Goal: Task Accomplishment & Management: Use online tool/utility

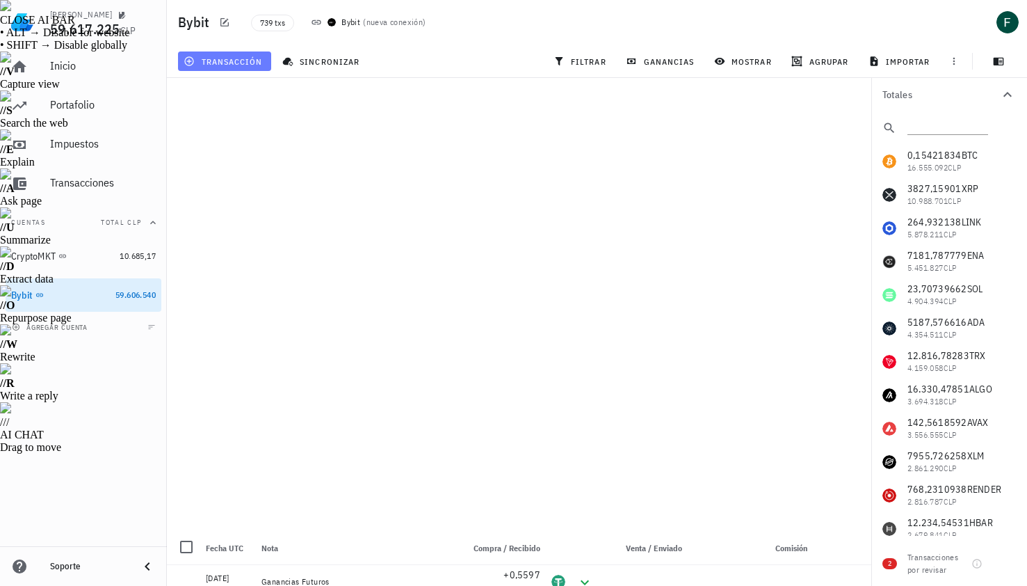
click at [259, 57] on span "transacción" at bounding box center [224, 61] width 76 height 11
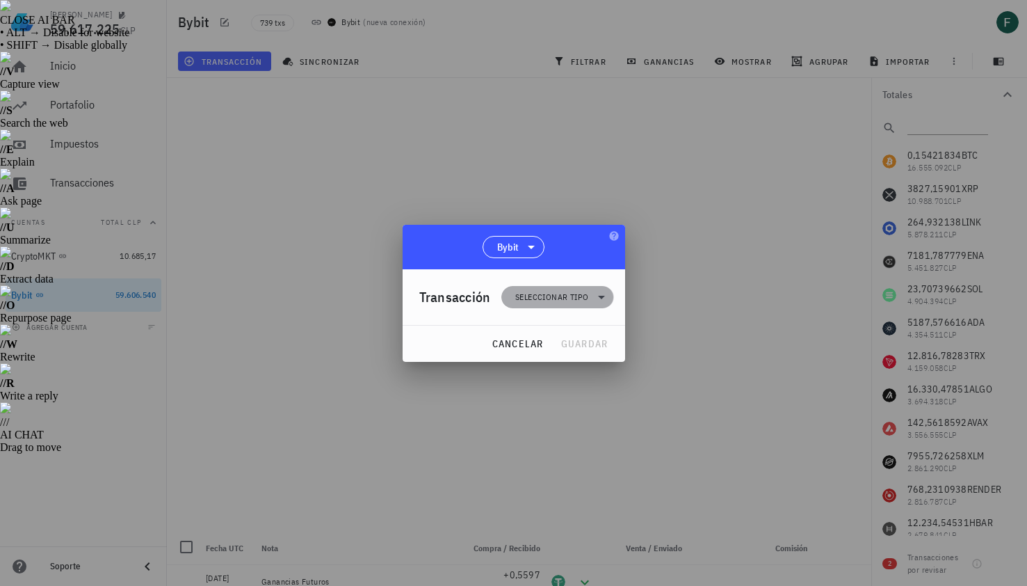
click at [572, 298] on span "Seleccionar tipo" at bounding box center [551, 297] width 73 height 14
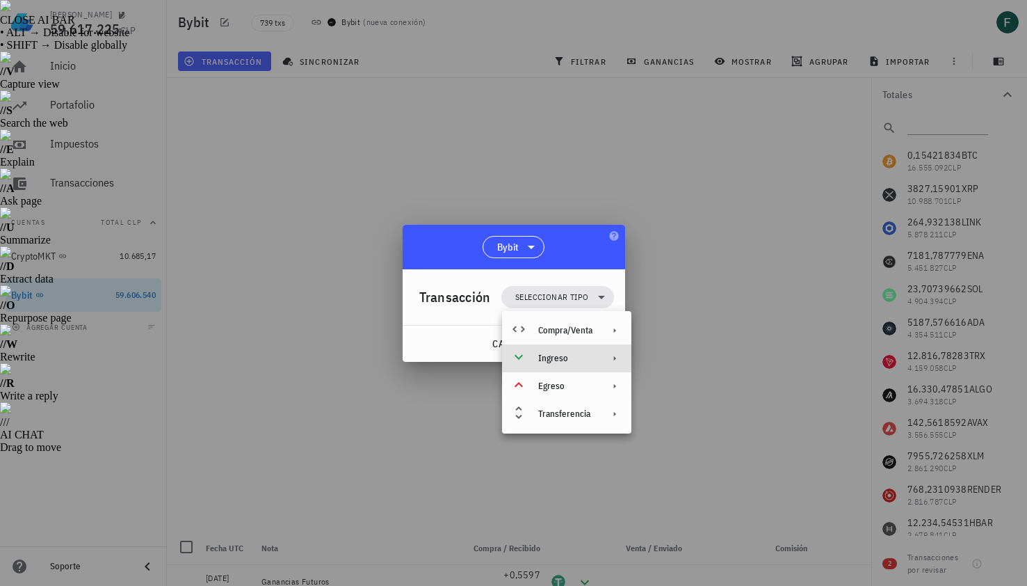
click at [588, 360] on div "Ingreso" at bounding box center [565, 358] width 54 height 11
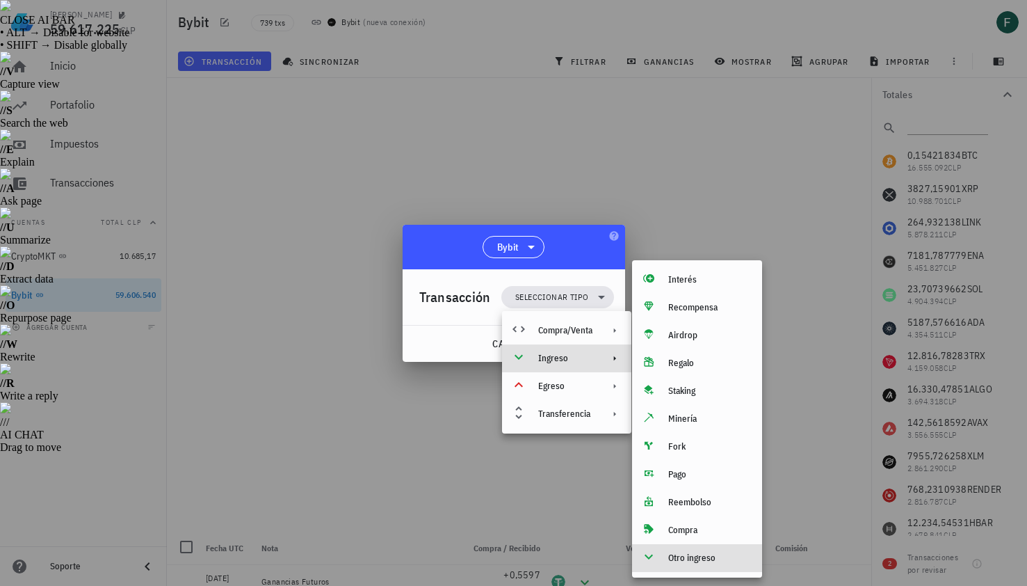
click at [708, 563] on div "Otro ingreso" at bounding box center [709, 557] width 83 height 11
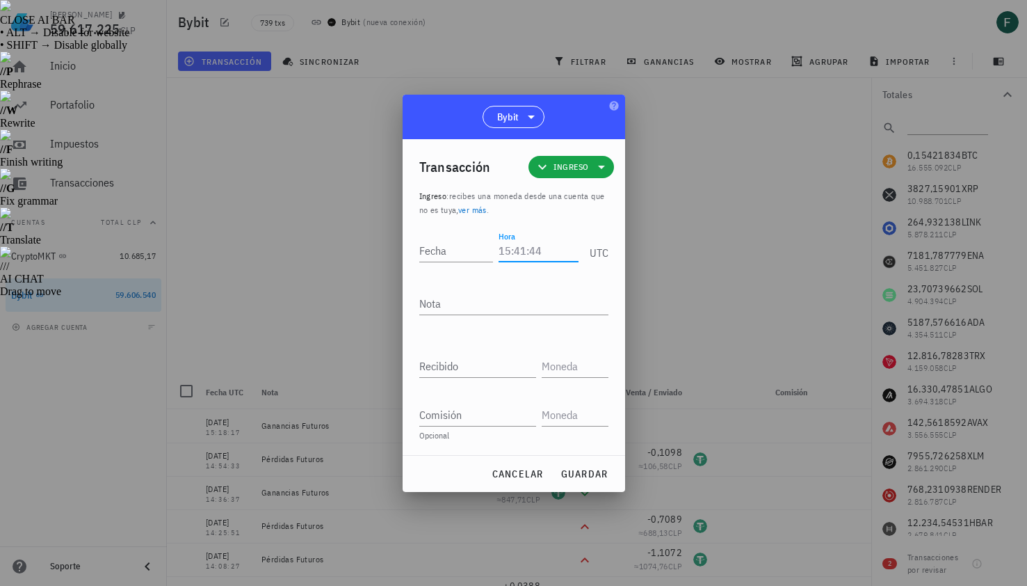
click at [536, 253] on input "Hora" at bounding box center [538, 250] width 79 height 22
type input "19:37:22"
click at [443, 254] on input "Fecha" at bounding box center [456, 250] width 74 height 22
type input "[DATE]"
click at [444, 295] on textarea "Nota" at bounding box center [513, 303] width 189 height 22
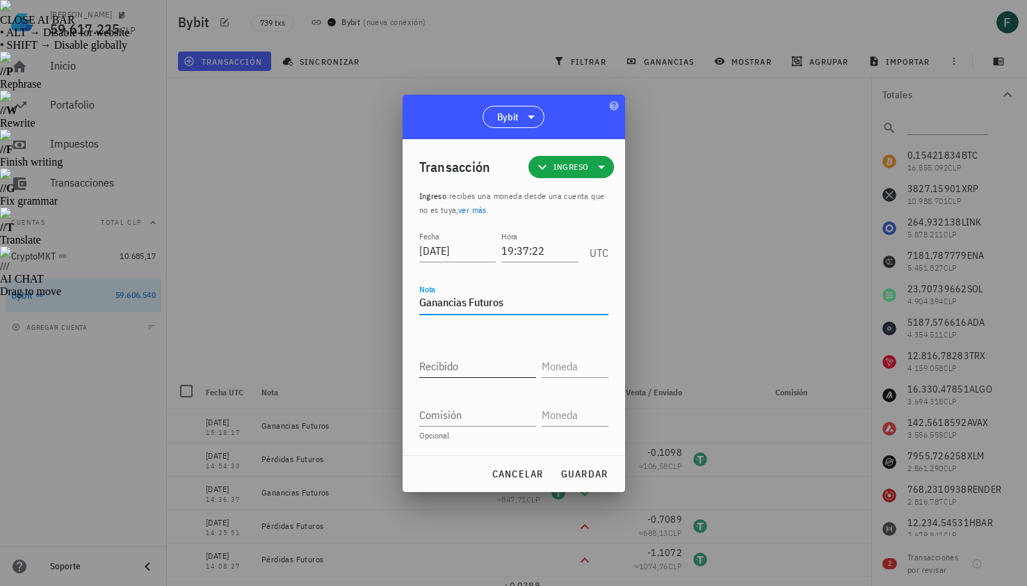
type textarea "Ganancias Futuros"
click at [450, 360] on div "Recibido" at bounding box center [477, 366] width 117 height 22
paste input "0,4171"
type input "0,4171"
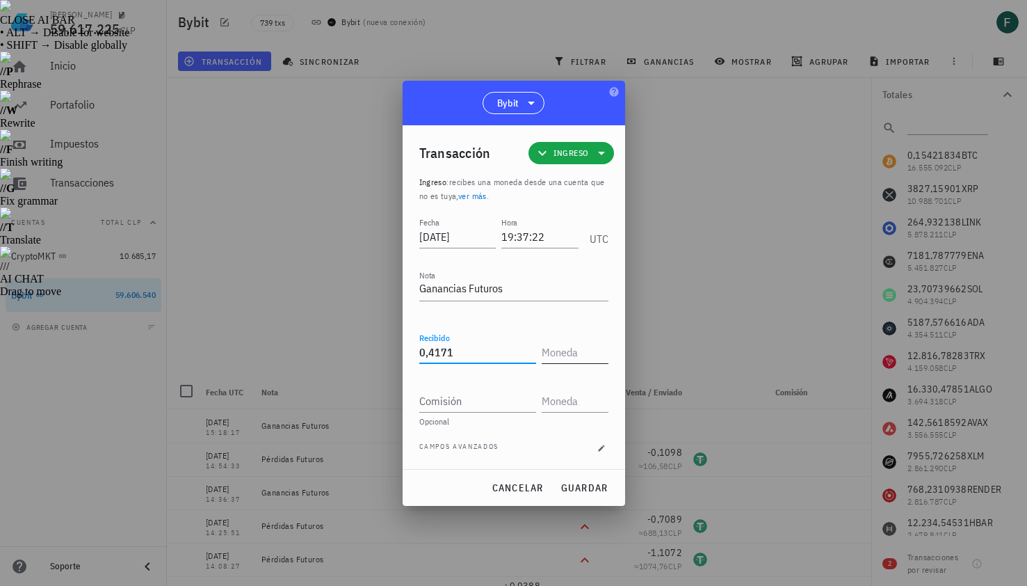
click at [563, 357] on input "text" at bounding box center [574, 352] width 64 height 22
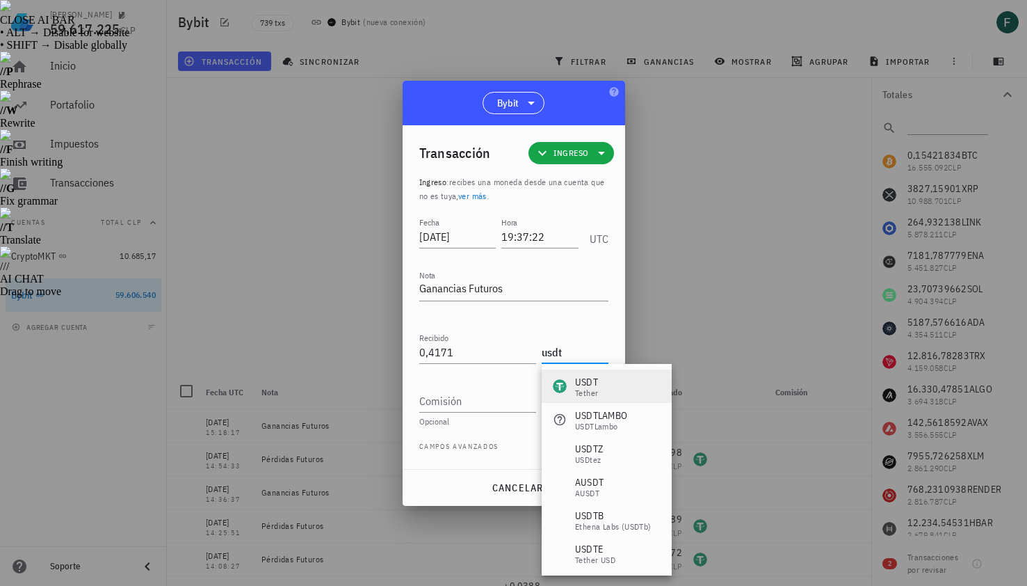
click at [586, 394] on div "Tether" at bounding box center [586, 393] width 23 height 8
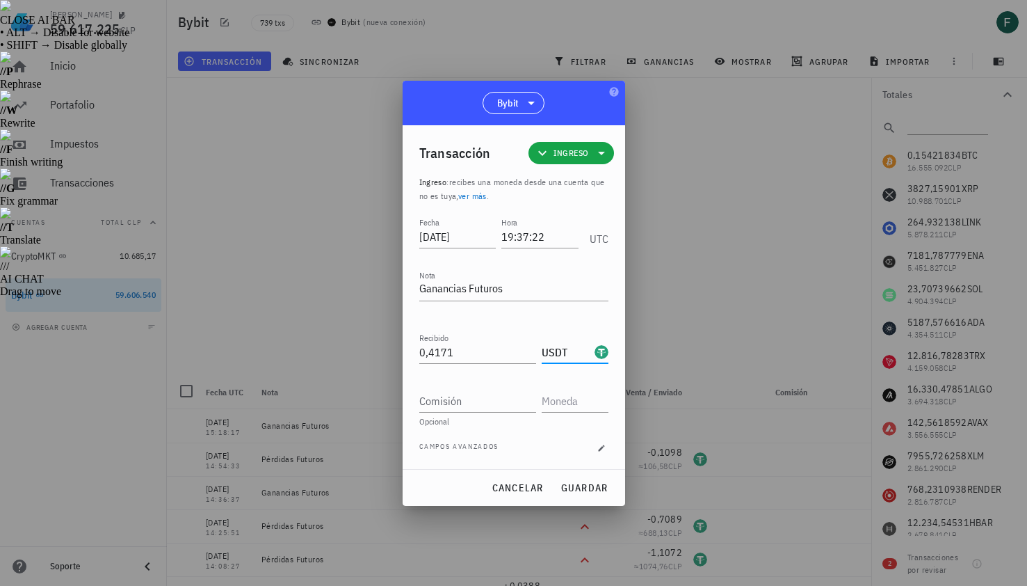
type input "USDT"
click at [593, 500] on div "cancelar guardar" at bounding box center [514, 487] width 223 height 36
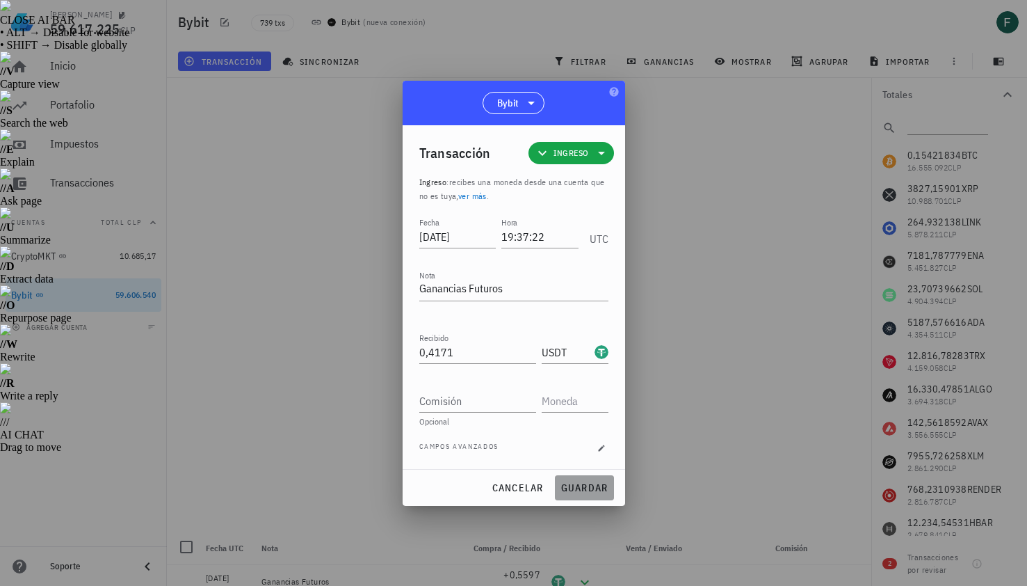
click at [588, 489] on span "guardar" at bounding box center [585, 487] width 48 height 13
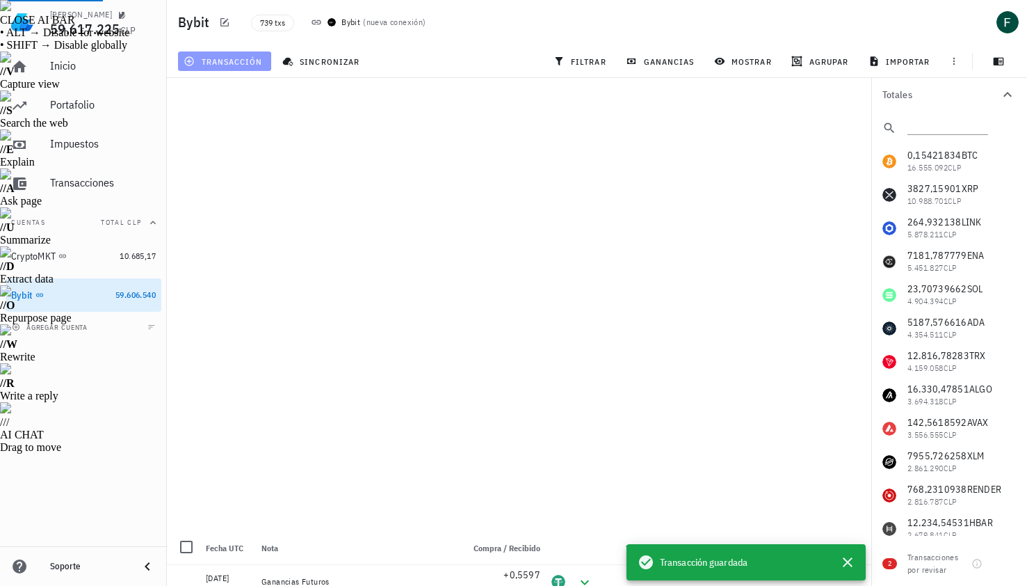
click at [239, 54] on button "transacción" at bounding box center [224, 60] width 93 height 19
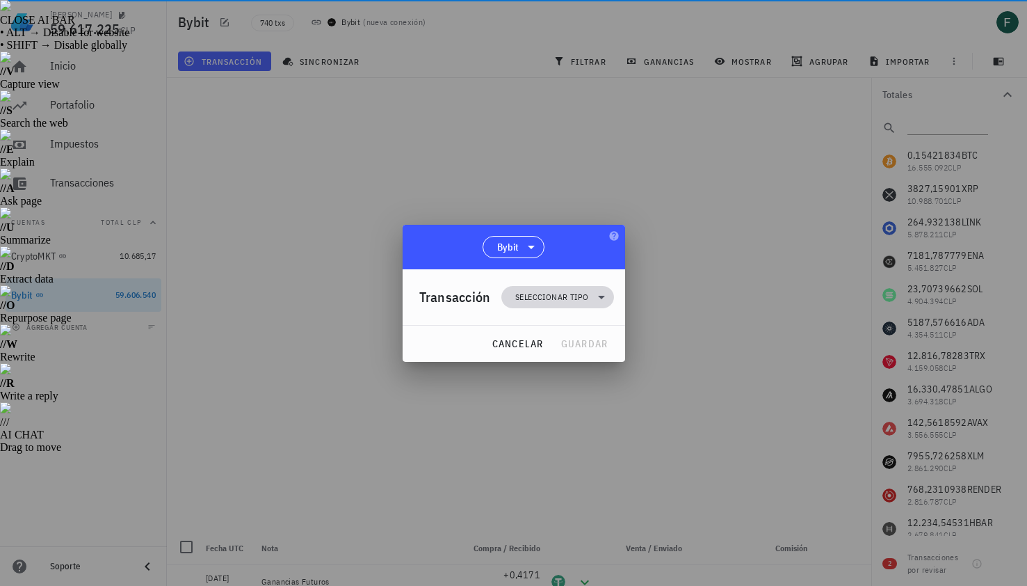
click at [560, 291] on span "Seleccionar tipo" at bounding box center [551, 297] width 73 height 14
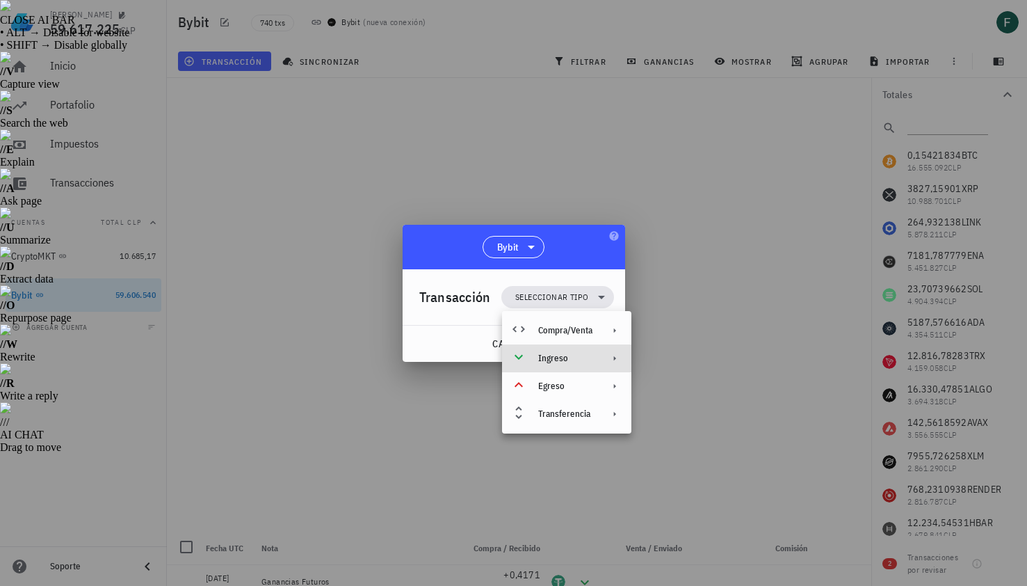
click at [589, 362] on div "Ingreso" at bounding box center [565, 358] width 54 height 11
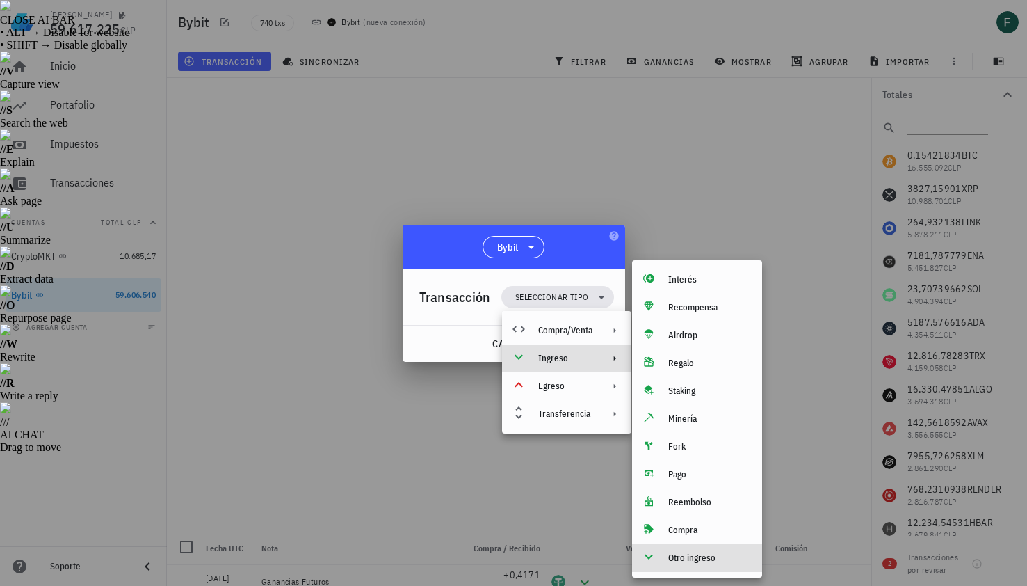
click at [688, 561] on div "Otro ingreso" at bounding box center [709, 557] width 83 height 11
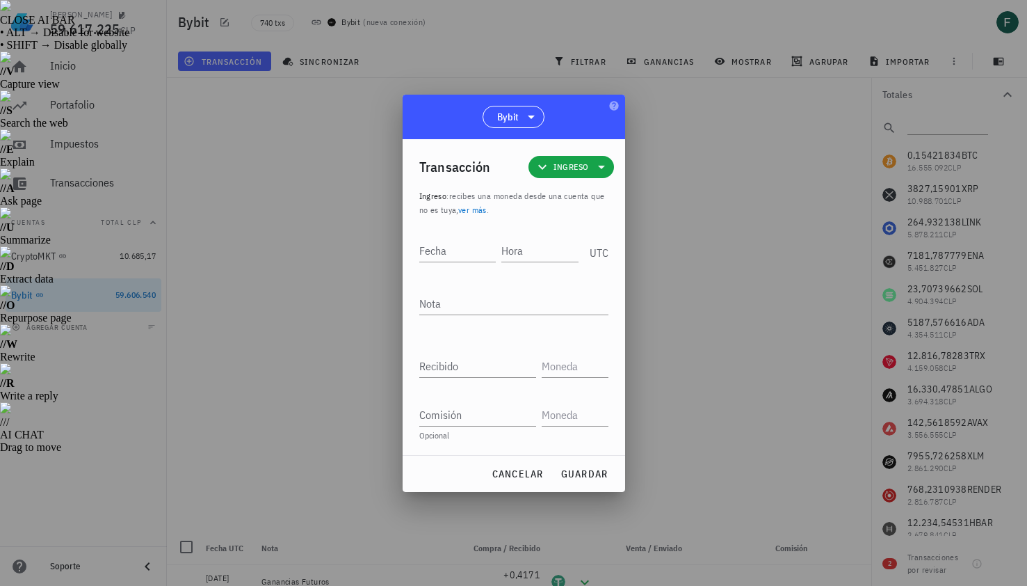
click at [775, 211] on div at bounding box center [513, 293] width 1027 height 586
click at [538, 248] on input "Hora" at bounding box center [539, 250] width 77 height 22
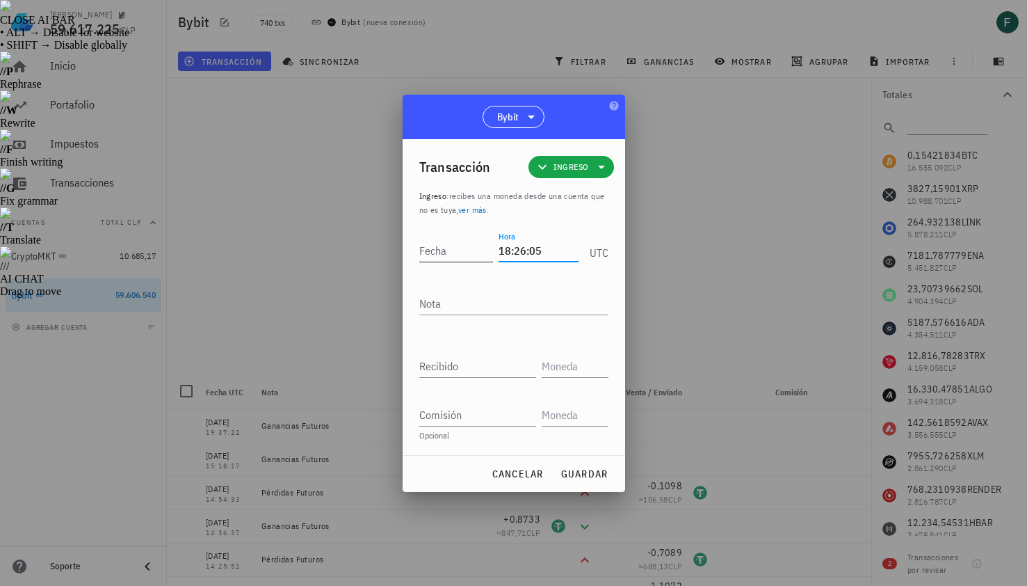
type input "18:26:05"
click at [463, 250] on input "Fecha" at bounding box center [458, 250] width 79 height 22
type input "[DATE]"
click at [454, 325] on div at bounding box center [513, 325] width 189 height 10
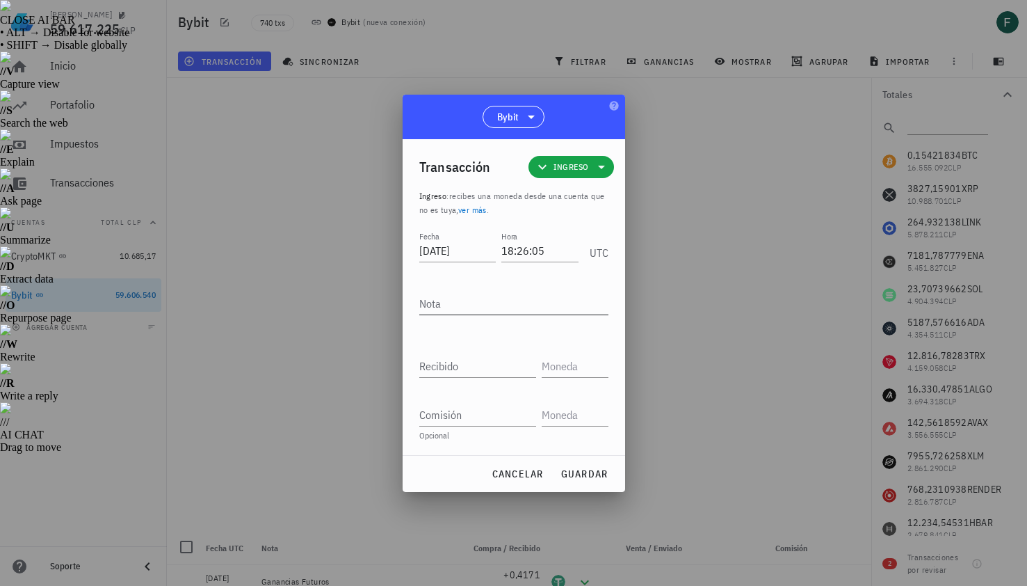
click at [453, 306] on textarea "Nota" at bounding box center [513, 303] width 189 height 22
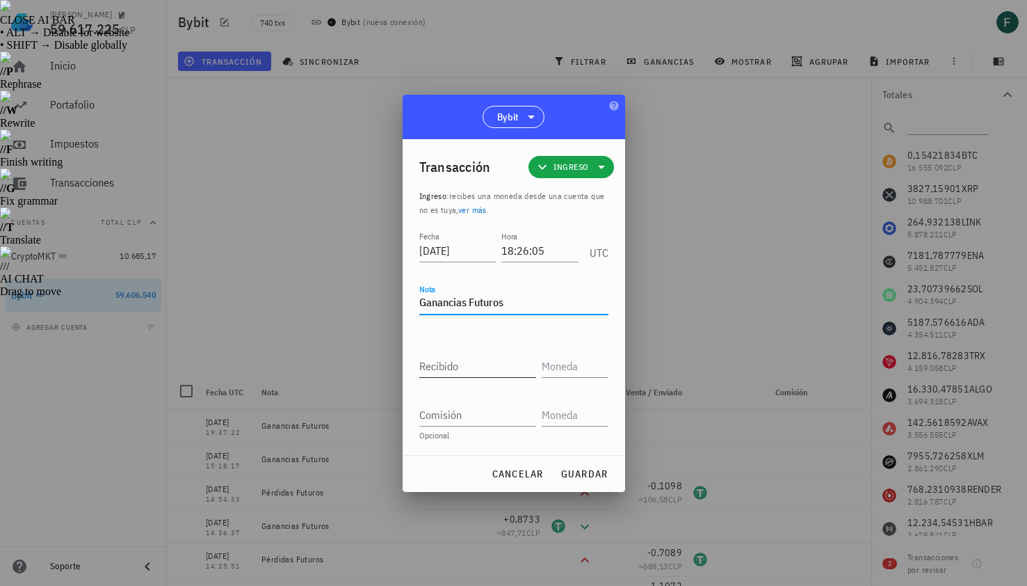
type textarea "Ganancias Futuros"
click at [459, 365] on input "Recibido" at bounding box center [477, 366] width 117 height 22
paste input "0,9086"
type input "0,9086"
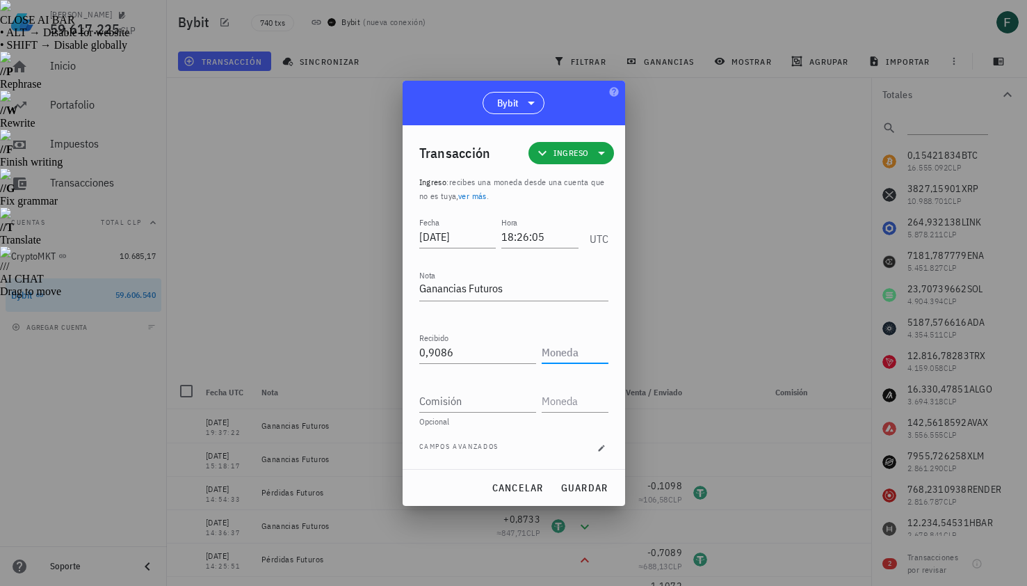
click at [563, 350] on input "text" at bounding box center [574, 352] width 64 height 22
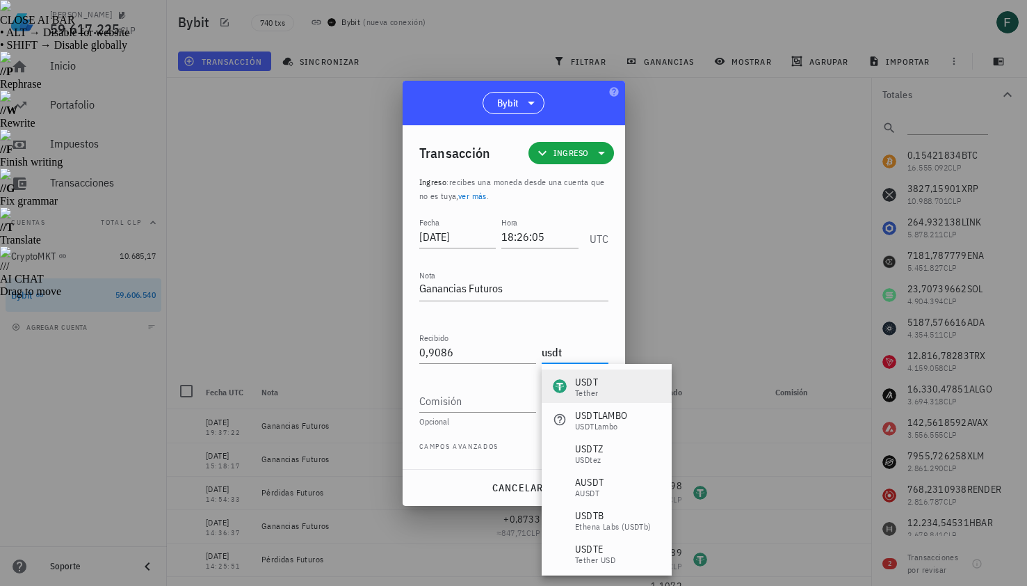
click at [583, 391] on div "Tether" at bounding box center [586, 393] width 23 height 8
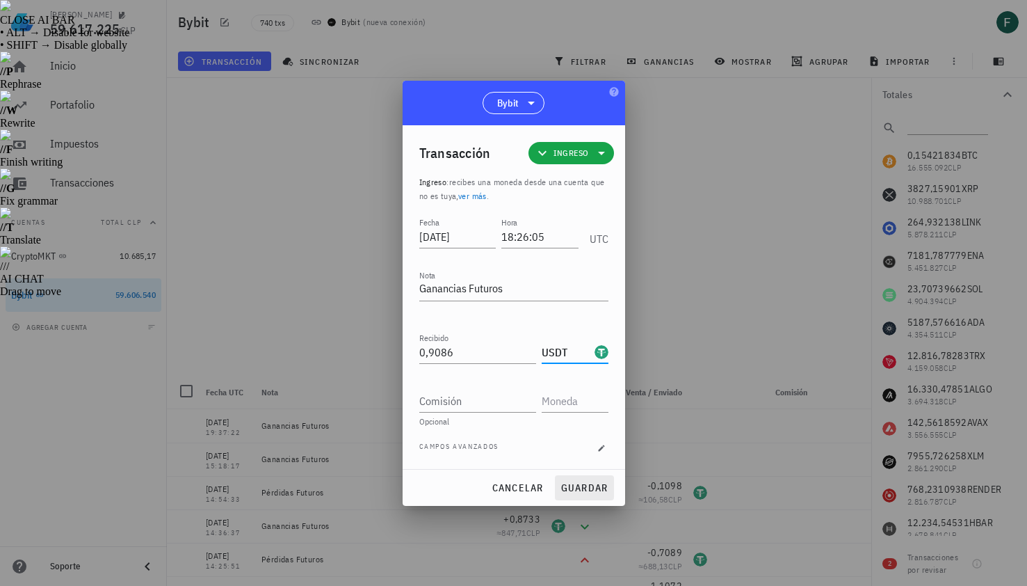
type input "USDT"
click at [592, 483] on span "guardar" at bounding box center [585, 487] width 48 height 13
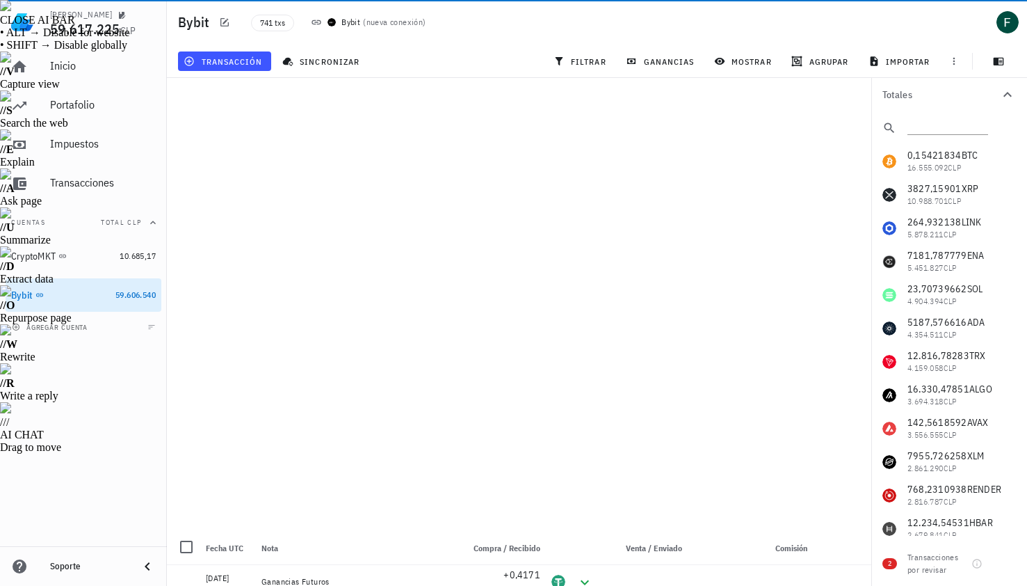
click at [522, 39] on div "741 txs Bybit ( nueva conexión )" at bounding box center [480, 22] width 474 height 35
